Goal: Find specific page/section

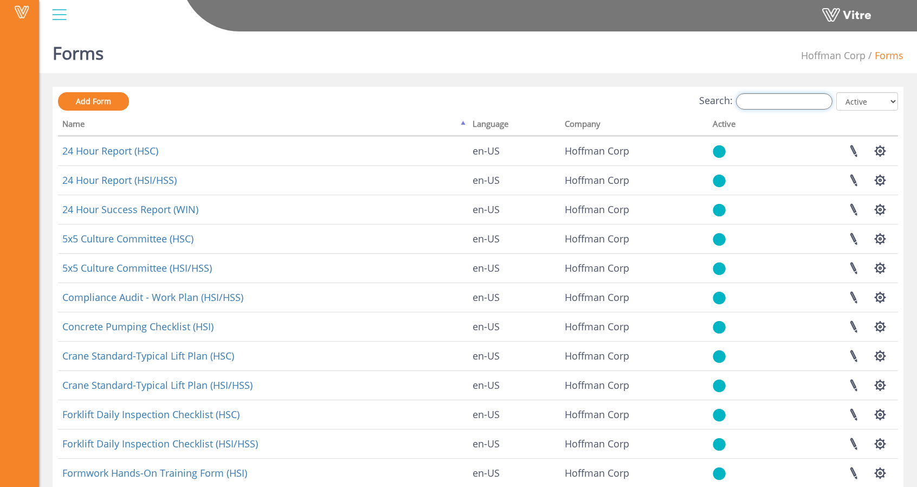
click at [777, 102] on input "Search:" at bounding box center [784, 101] width 96 height 16
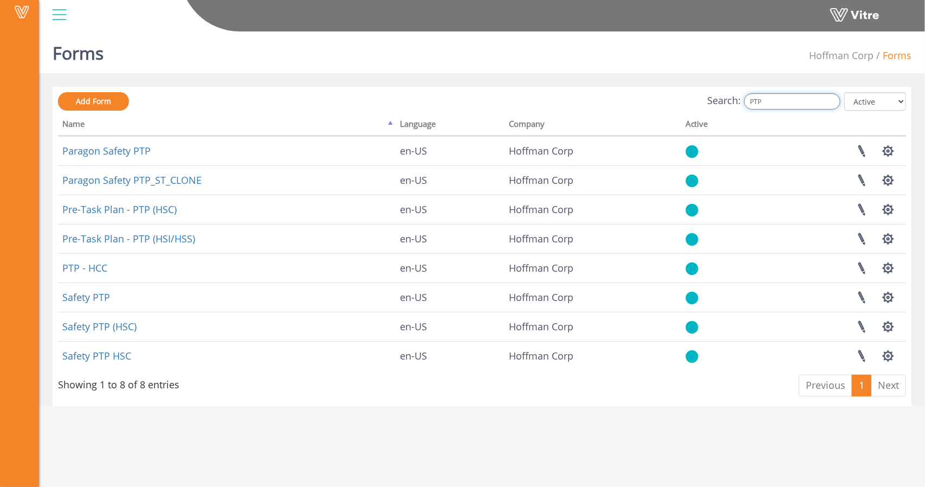
click at [762, 100] on input "PTP" at bounding box center [792, 101] width 96 height 16
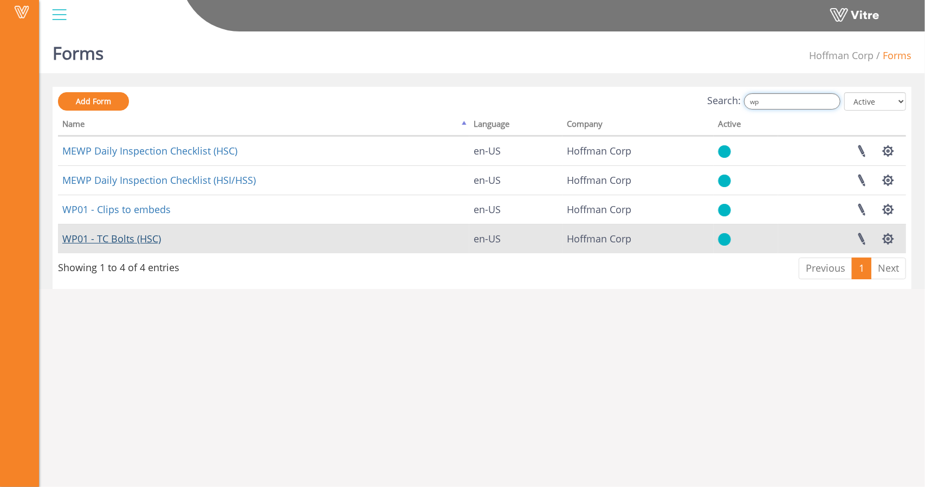
type input "wp"
click at [132, 238] on link "WP01 - TC Bolts (HSC)" at bounding box center [111, 238] width 99 height 13
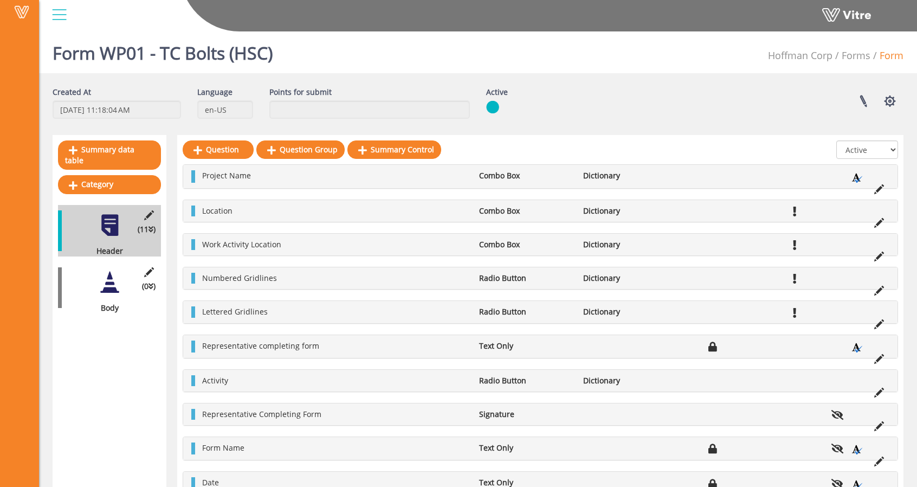
click at [60, 18] on div at bounding box center [59, 14] width 24 height 29
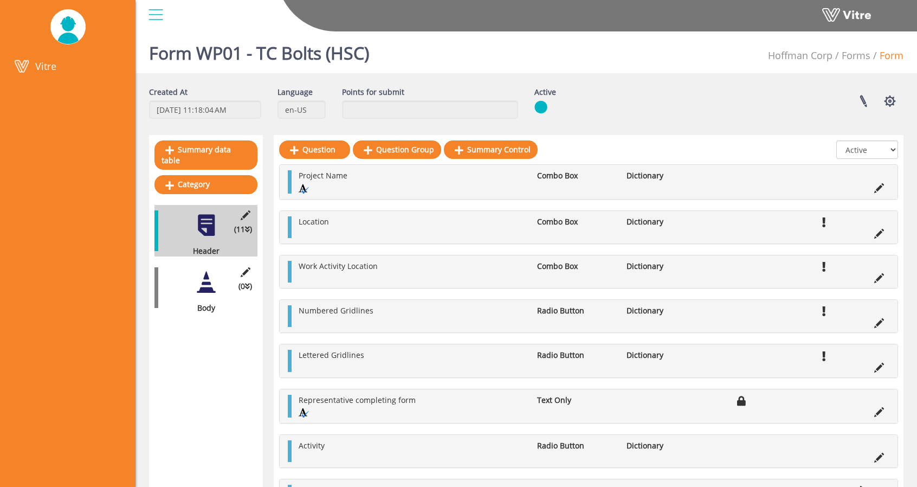
click at [159, 17] on div at bounding box center [156, 14] width 24 height 29
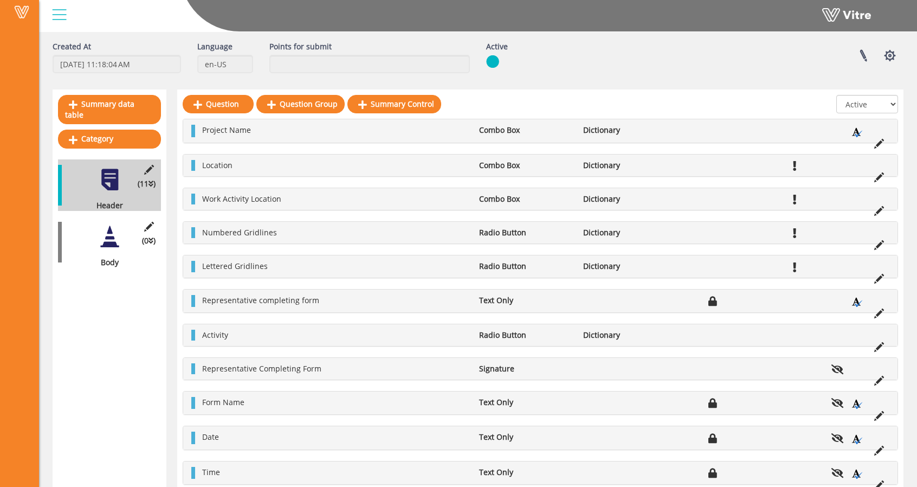
scroll to position [70, 0]
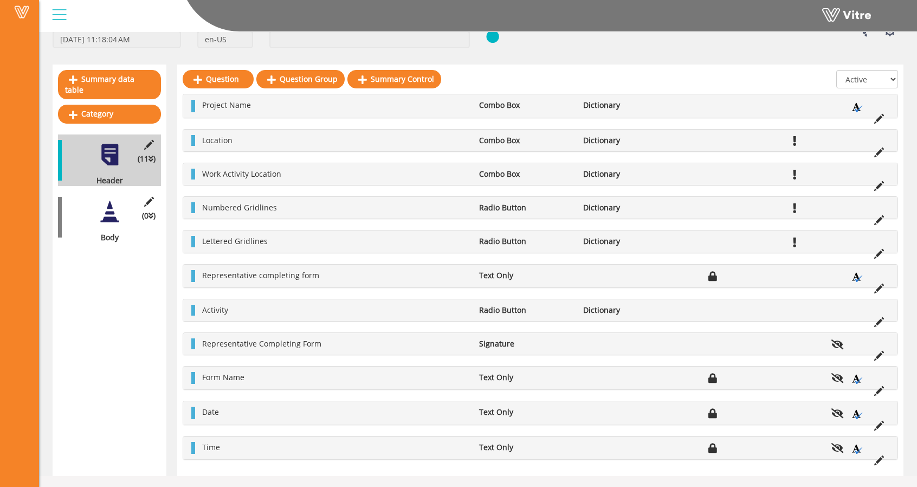
click at [87, 200] on div "(0 ) Body" at bounding box center [109, 216] width 103 height 51
click at [85, 204] on div "(0 ) Body" at bounding box center [109, 216] width 103 height 51
click at [104, 211] on div at bounding box center [110, 211] width 24 height 24
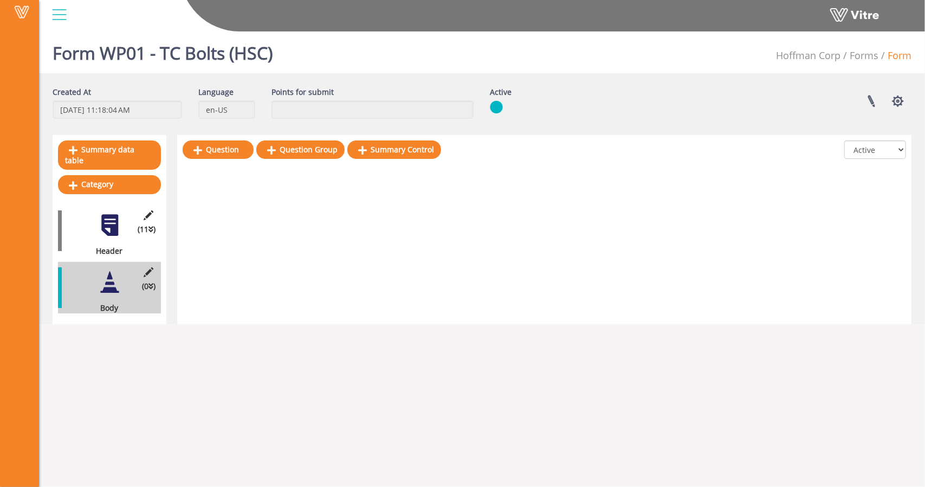
click at [104, 213] on div at bounding box center [110, 225] width 24 height 24
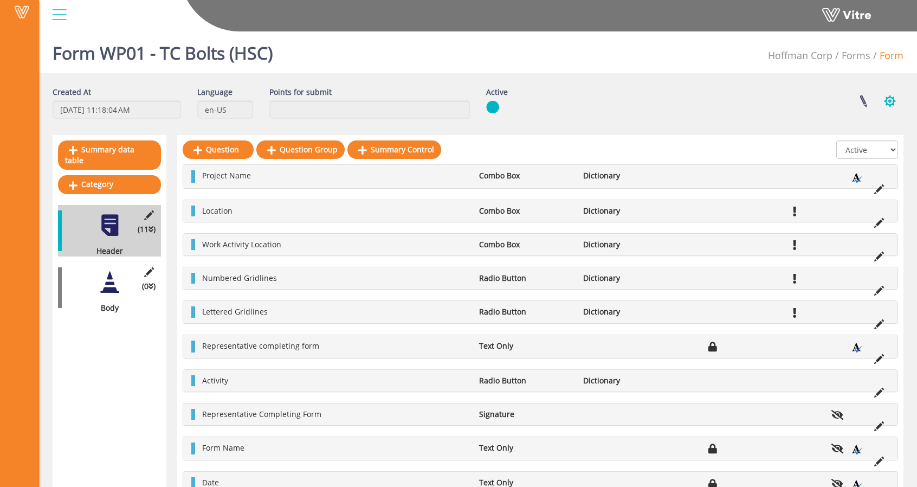
click at [889, 98] on button "button" at bounding box center [889, 101] width 27 height 29
click at [735, 59] on div "Form WP01 - TC Bolts (HSC) [PERSON_NAME] Corp Forms Form" at bounding box center [478, 50] width 878 height 46
click at [87, 274] on div "(0 ) Body" at bounding box center [109, 287] width 103 height 51
